Goal: Information Seeking & Learning: Check status

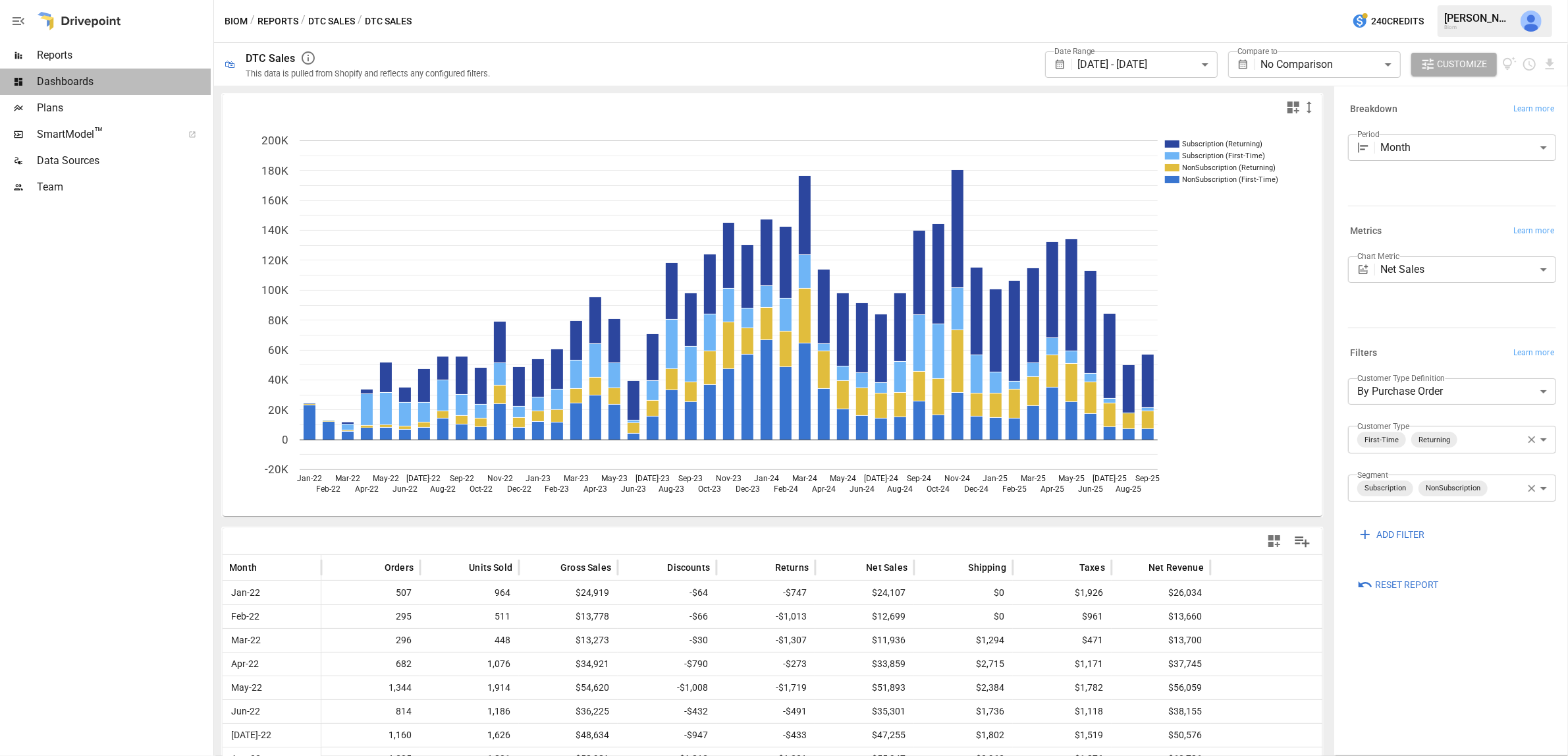
click at [78, 83] on span "Dashboards" at bounding box center [123, 82] width 174 height 16
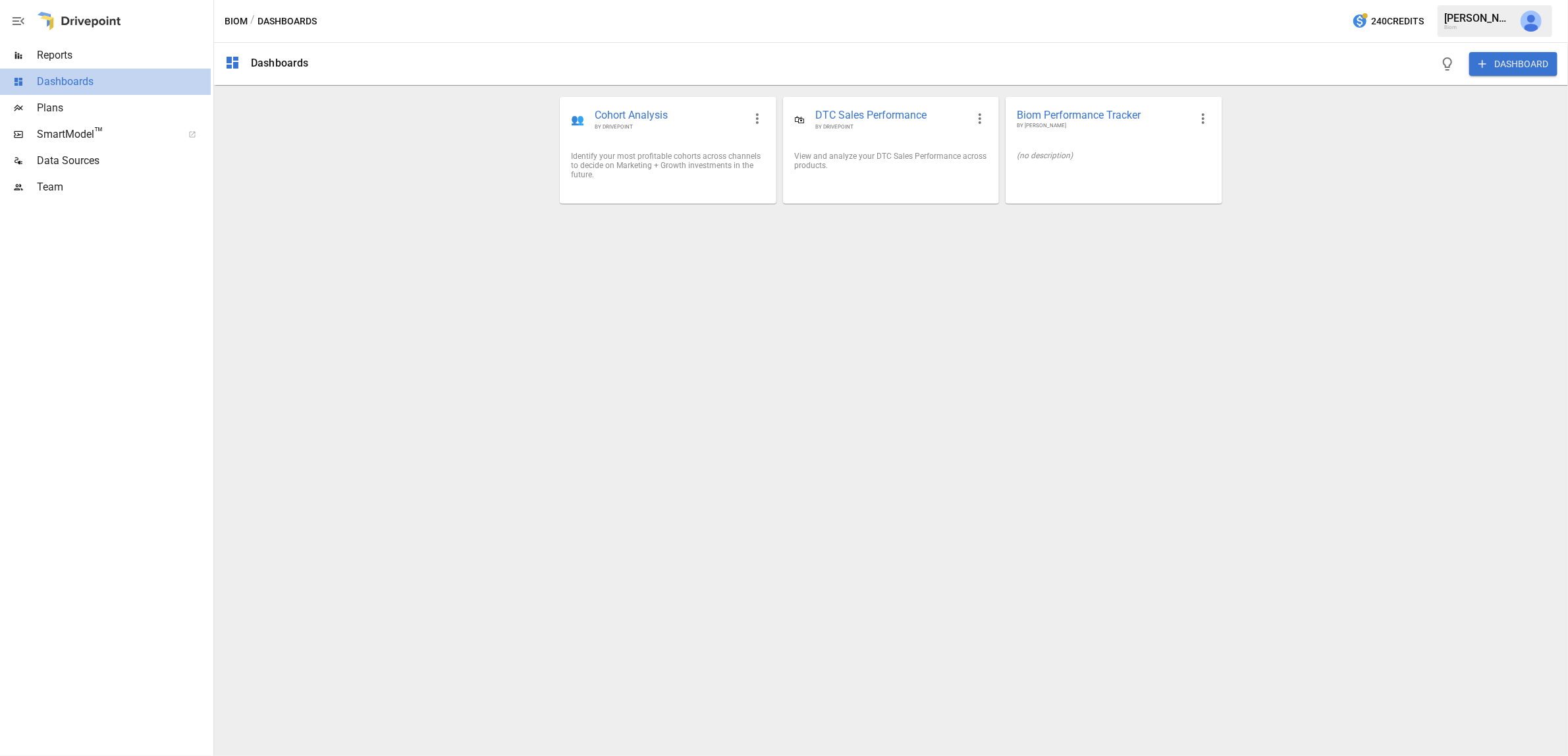
click at [77, 77] on span "Dashboards" at bounding box center [123, 82] width 174 height 16
click at [56, 60] on span "Reports" at bounding box center [123, 55] width 174 height 16
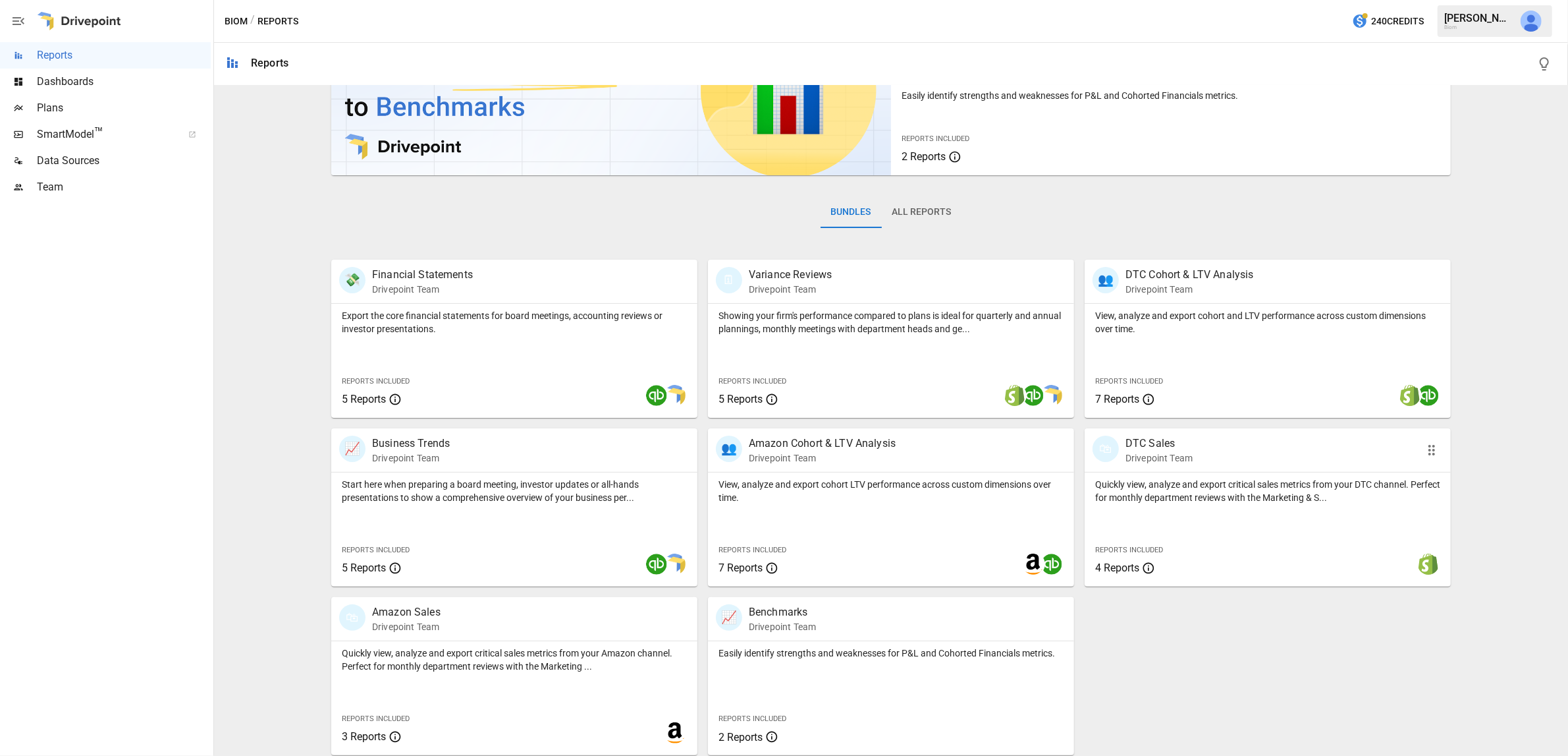
scroll to position [95, 0]
click at [1219, 480] on p "Quickly view, analyze and export critical sales metrics from your DTC channel. …" at bounding box center [1267, 488] width 345 height 27
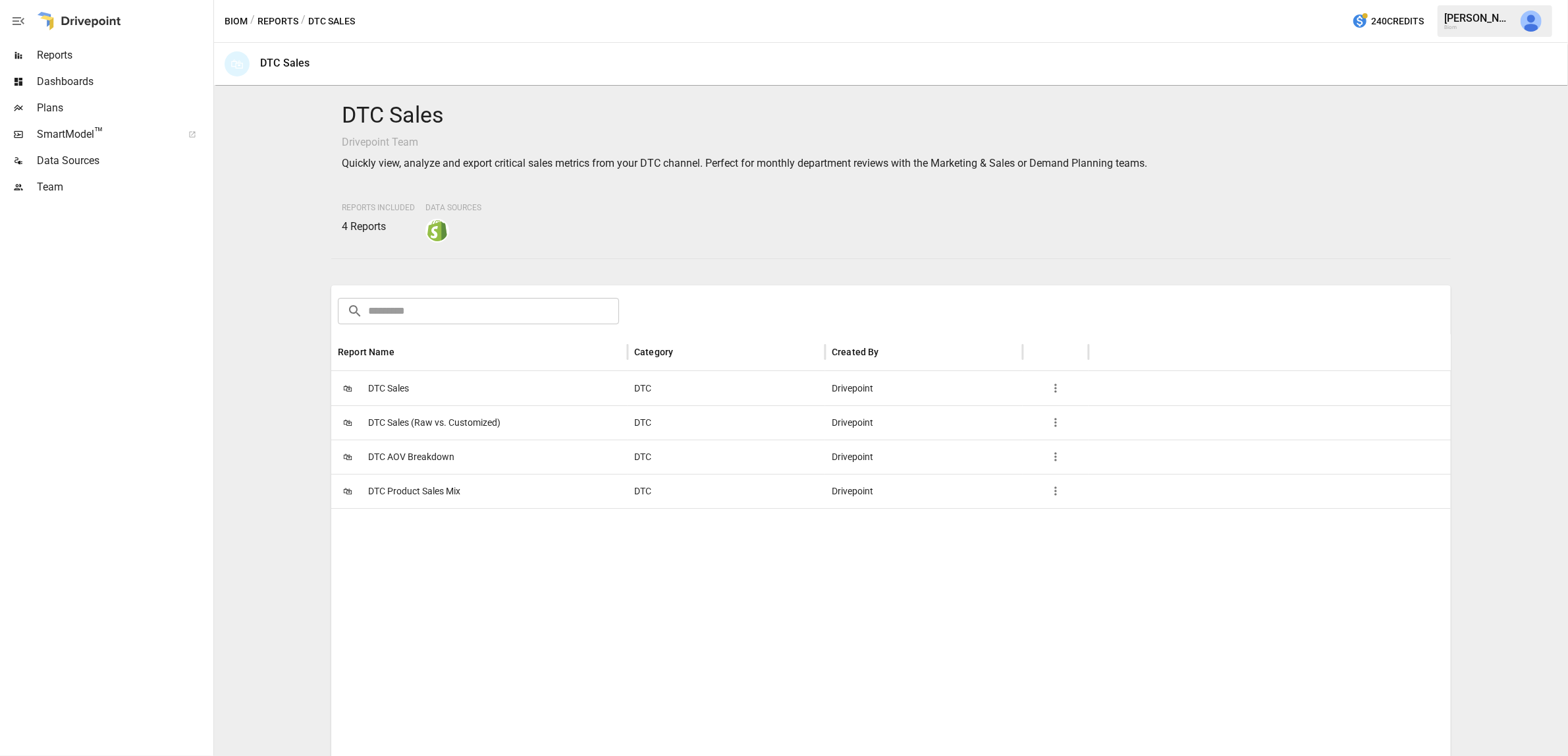
click at [448, 454] on span "DTC AOV Breakdown" at bounding box center [411, 457] width 86 height 34
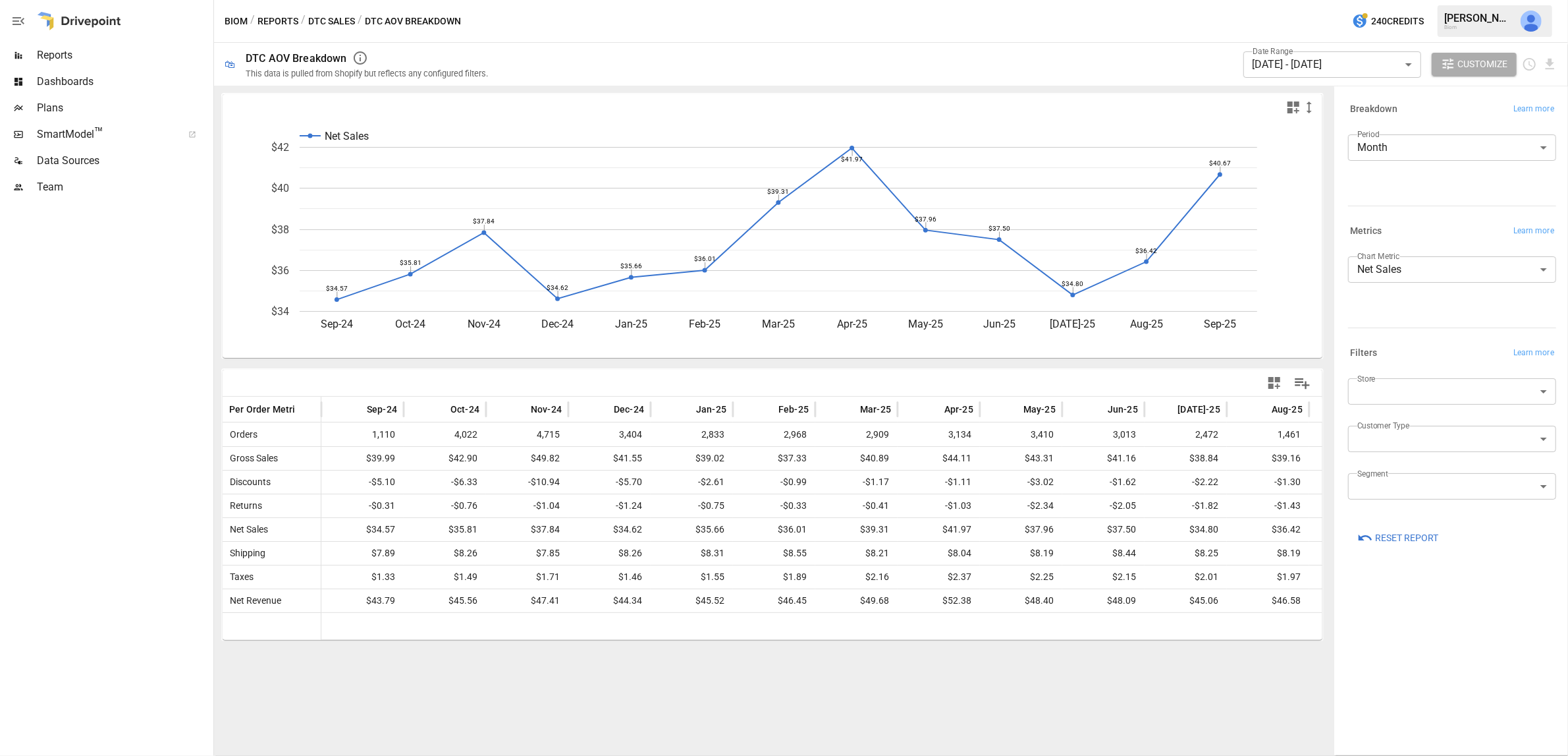
click at [1436, 0] on body "Reports Dashboards Plans SmartModel ™ Data Sources Team Biom / Reports / DTC Sa…" at bounding box center [784, 0] width 1568 height 0
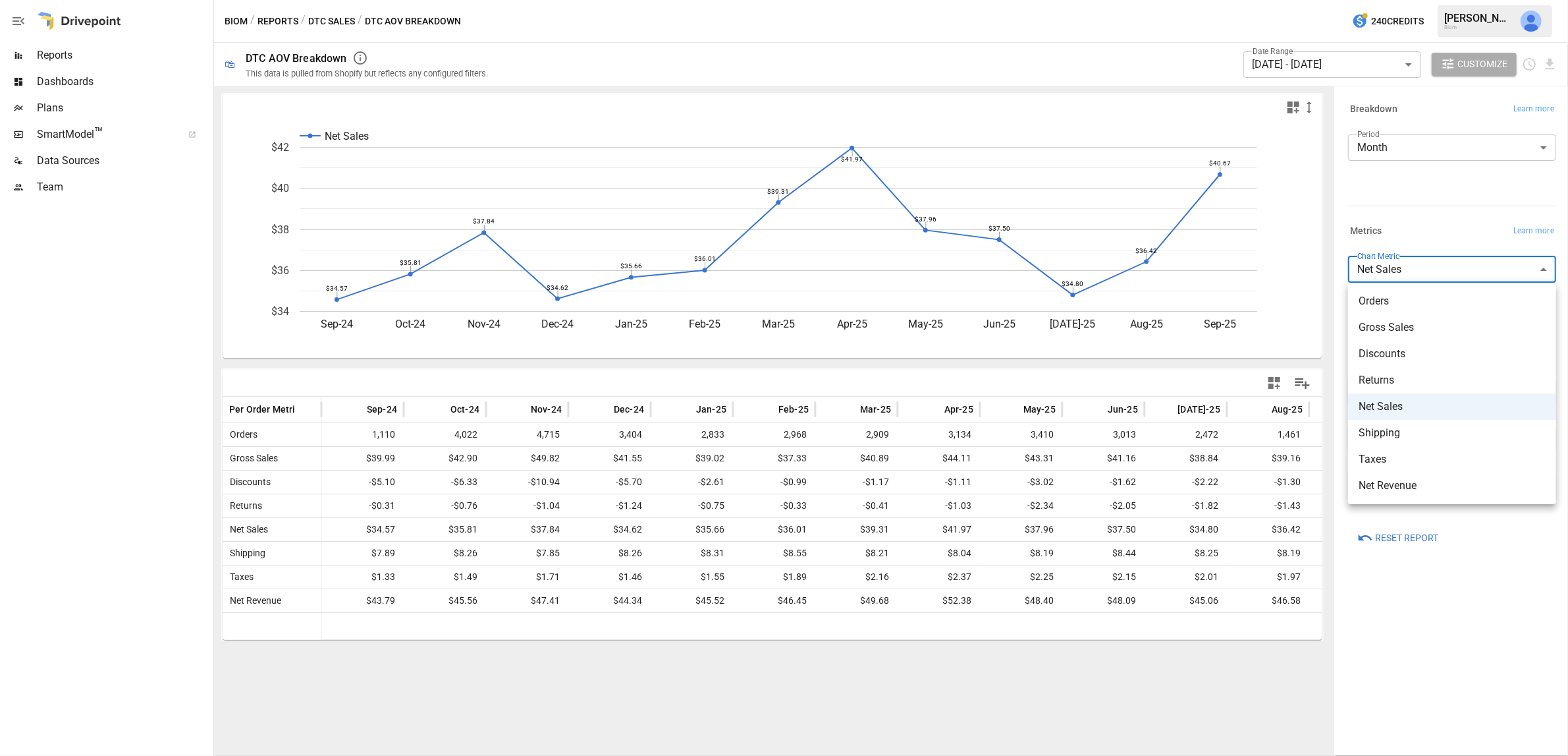
drag, startPoint x: 1405, startPoint y: 651, endPoint x: 1404, endPoint y: 632, distance: 19.0
click at [1405, 651] on div at bounding box center [784, 378] width 1568 height 756
click at [1428, 0] on body "Reports Dashboards Plans SmartModel ™ Data Sources Team Biom / Reports / DTC Sa…" at bounding box center [784, 0] width 1568 height 0
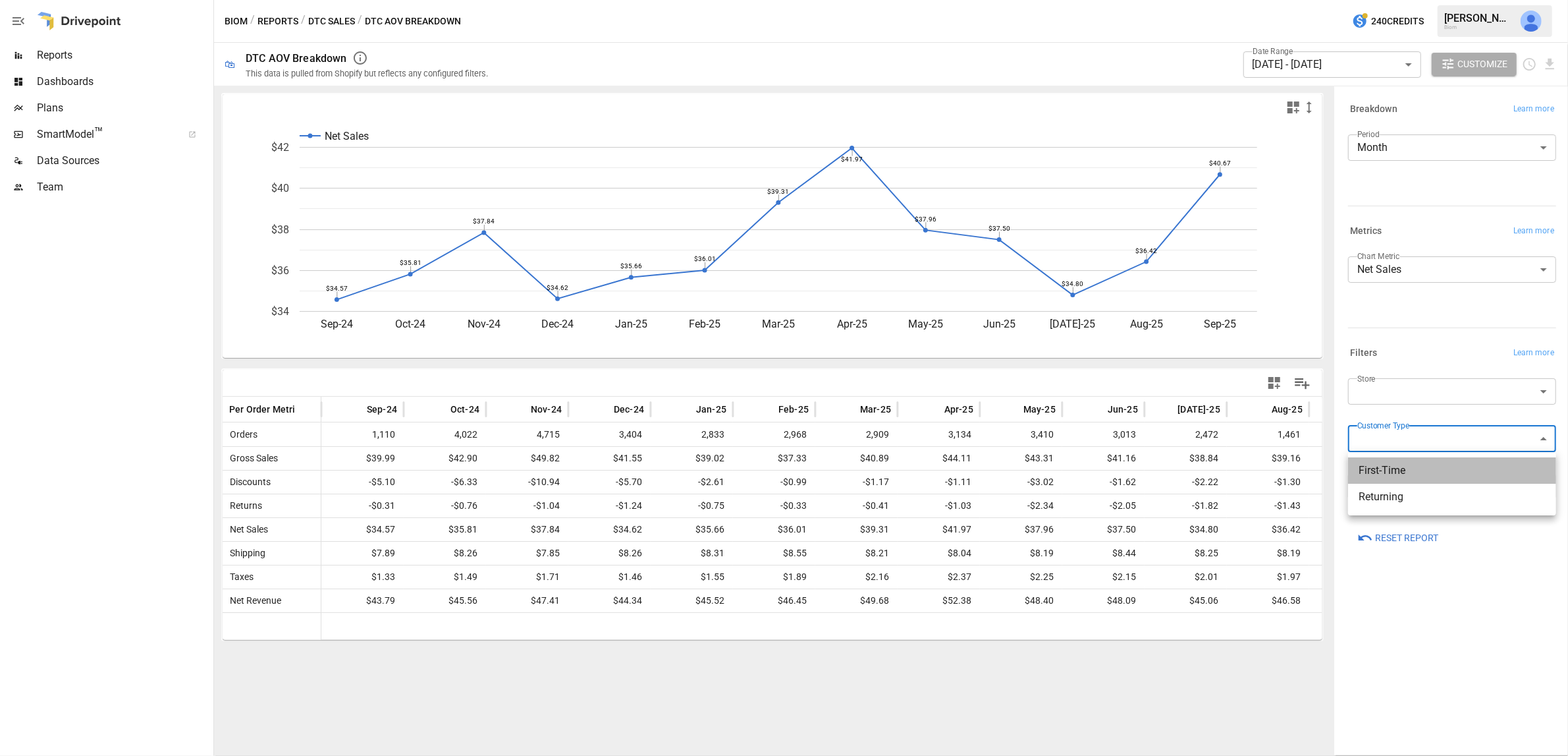
click at [1423, 472] on span "First-Time" at bounding box center [1451, 470] width 187 height 16
type input "**********"
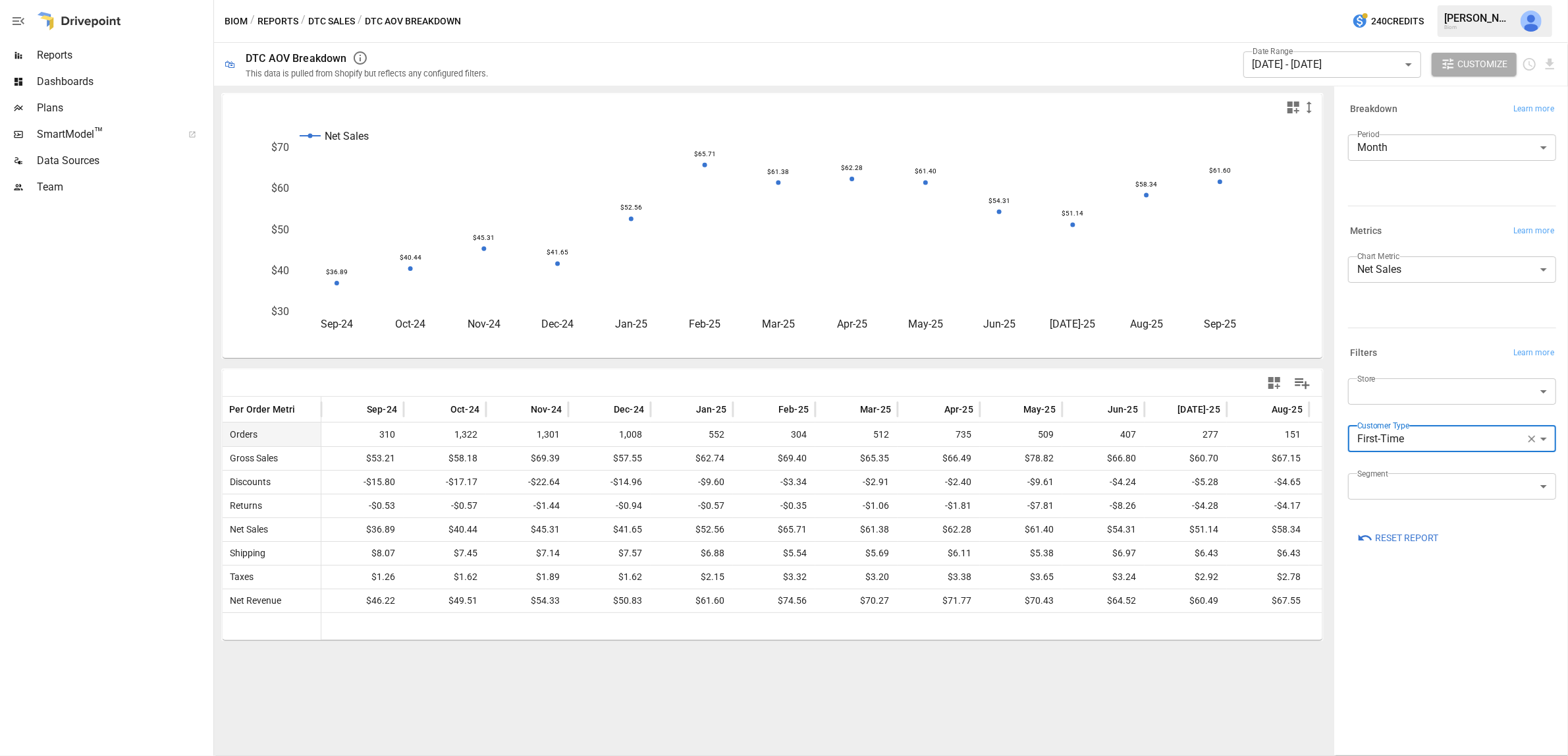
scroll to position [0, 69]
